Goal: Transaction & Acquisition: Subscribe to service/newsletter

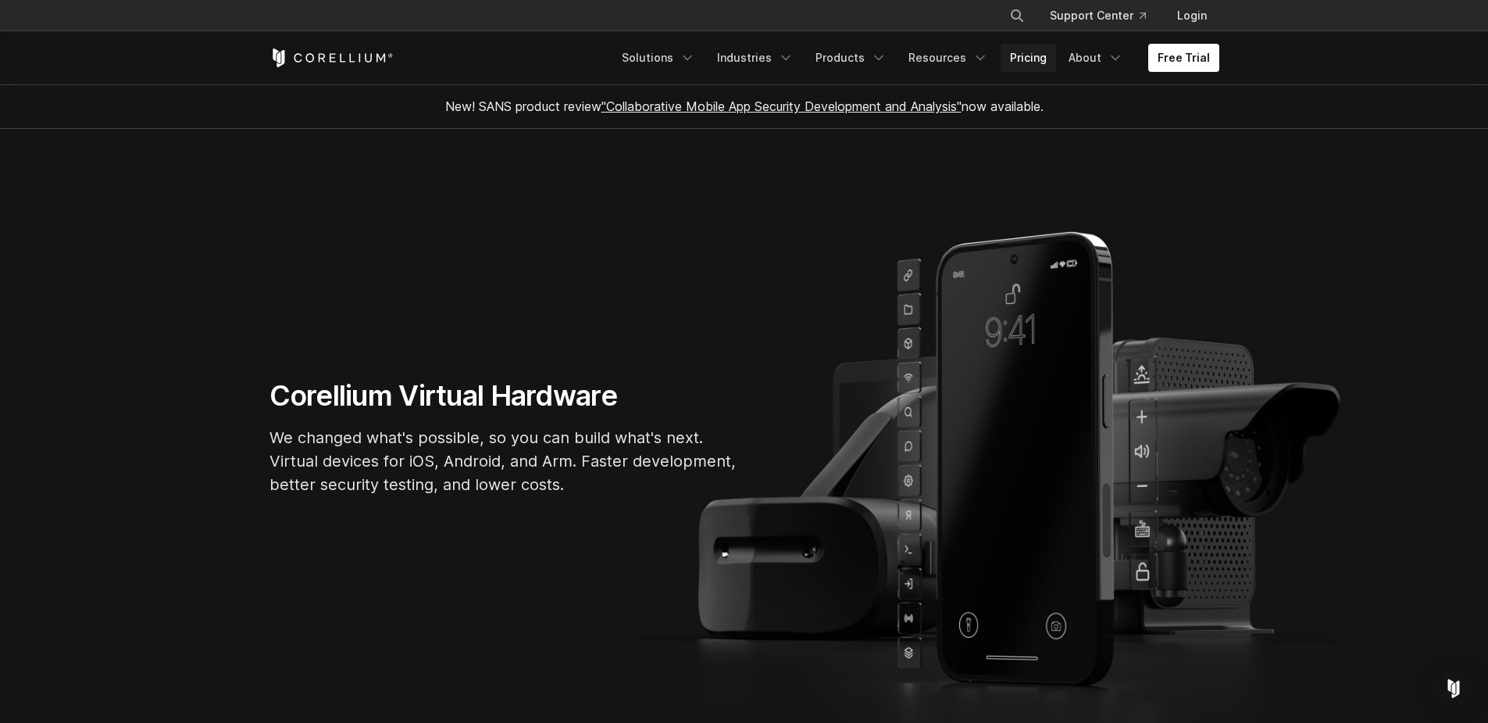
click at [1031, 58] on link "Pricing" at bounding box center [1028, 58] width 55 height 28
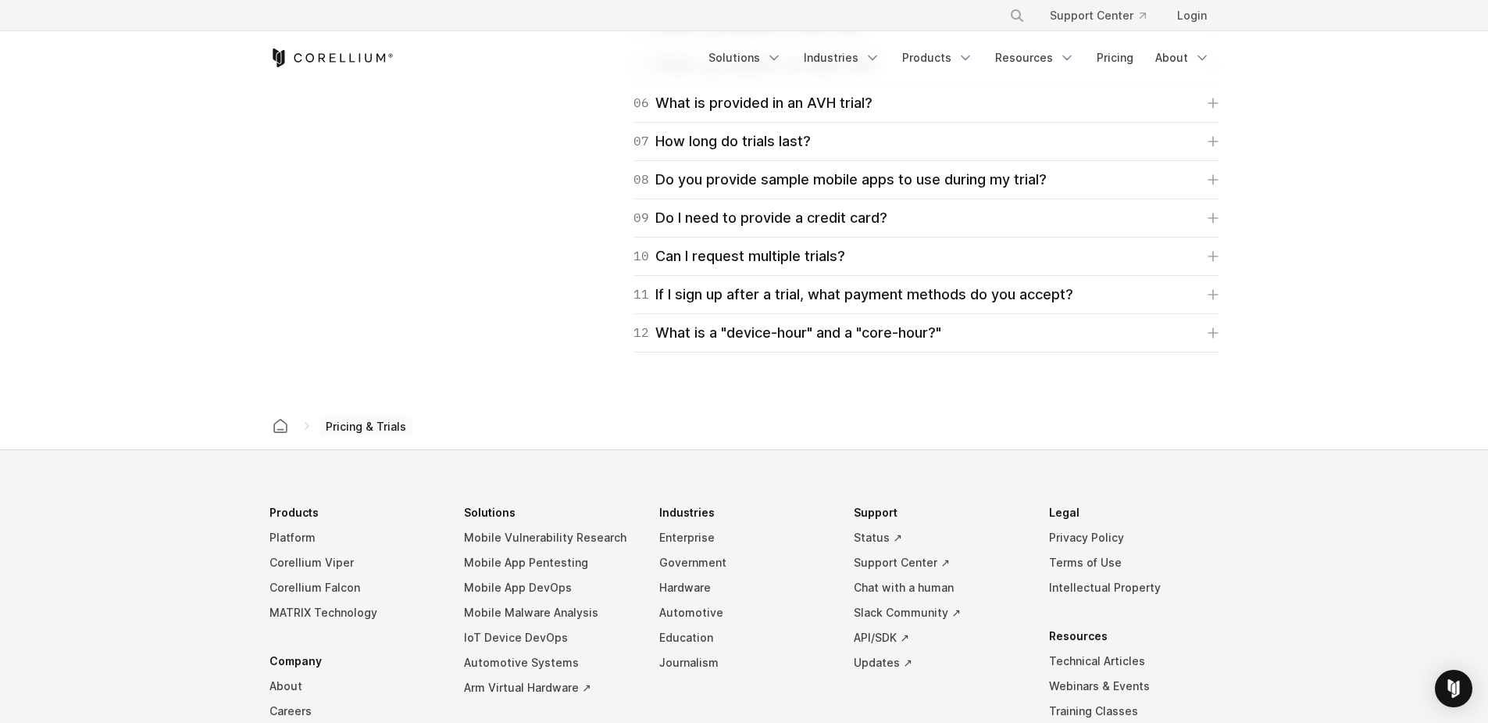
scroll to position [2704, 0]
